Goal: Information Seeking & Learning: Check status

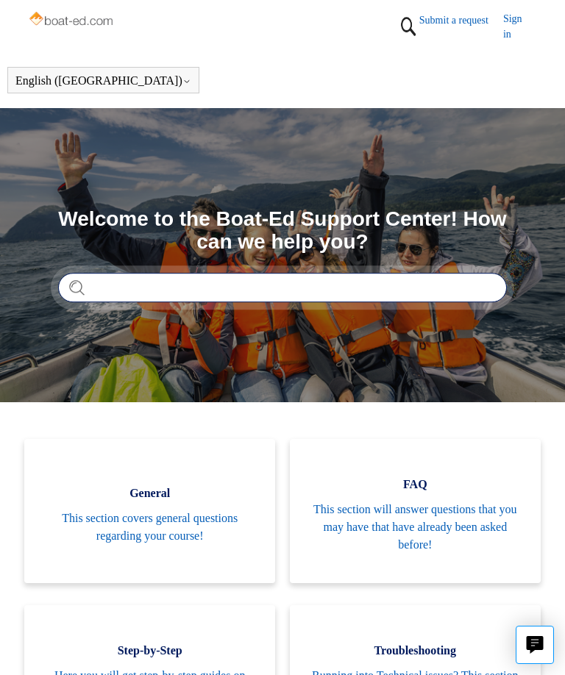
click at [84, 300] on input "Search" at bounding box center [282, 287] width 449 height 29
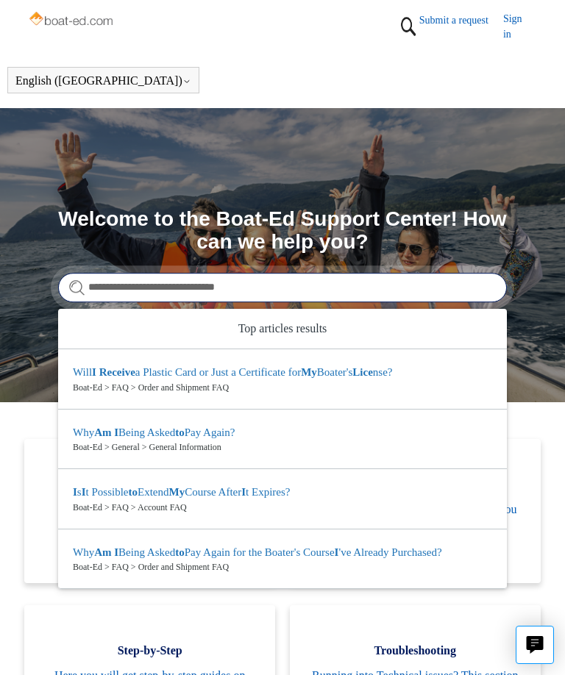
type input "**********"
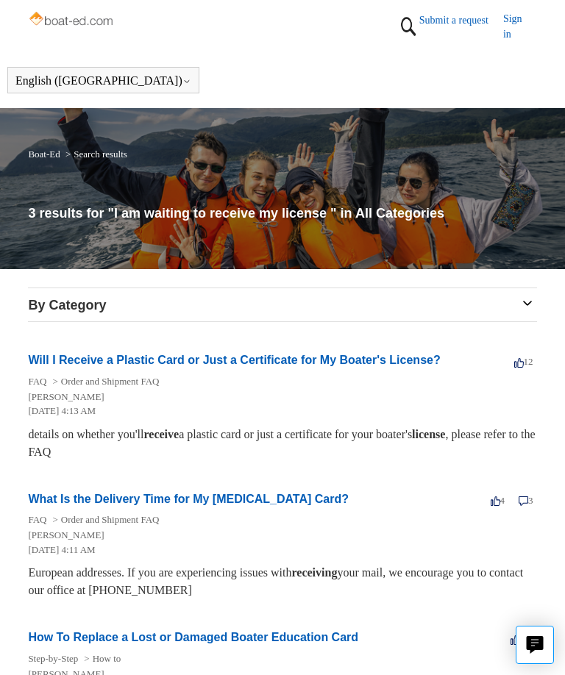
click at [63, 521] on link "Order and Shipment FAQ" at bounding box center [110, 519] width 99 height 11
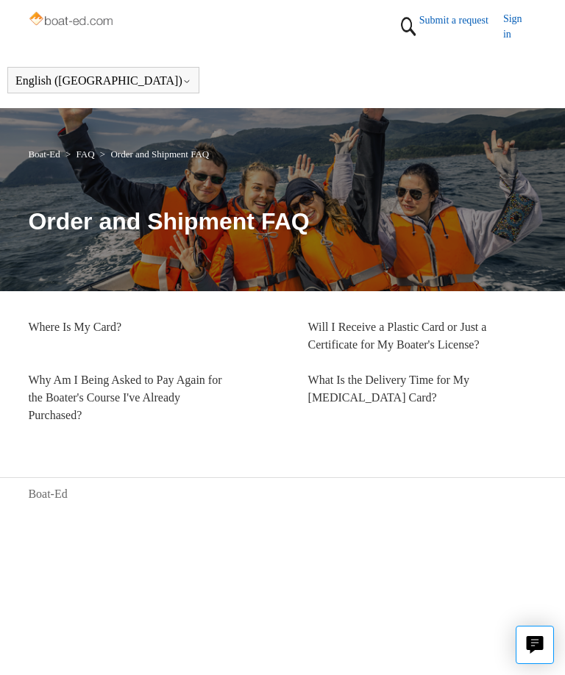
click at [32, 323] on link "Where Is My Card?" at bounding box center [74, 327] width 93 height 13
